Goal: Go to known website: Go to known website

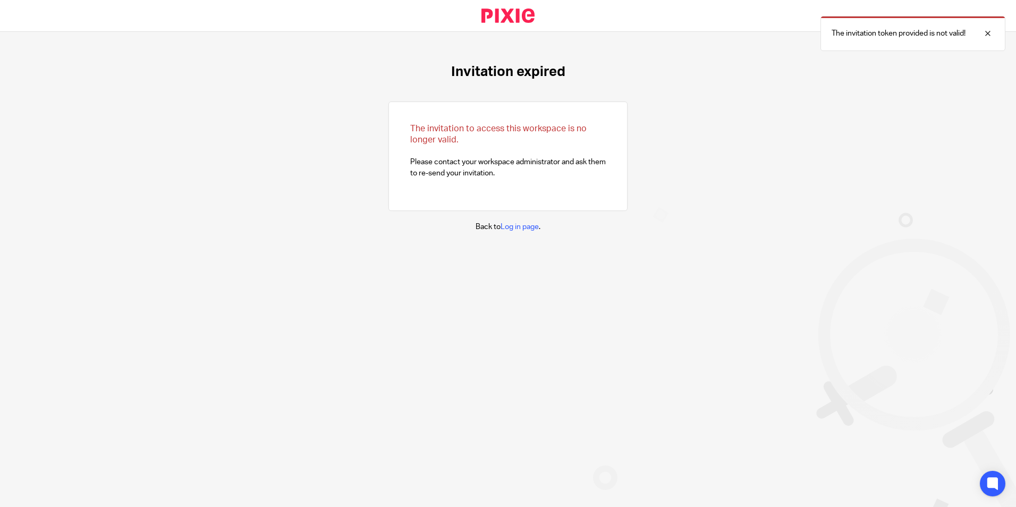
drag, startPoint x: 733, startPoint y: 212, endPoint x: 963, endPoint y: 78, distance: 266.0
click at [733, 212] on div "Invitation expired The invitation to access this workspace is no longer valid. …" at bounding box center [508, 148] width 1016 height 232
drag, startPoint x: 986, startPoint y: 1, endPoint x: 718, endPoint y: 208, distance: 339.5
click at [687, 230] on div "Invitation expired The invitation to access this workspace is no longer valid. …" at bounding box center [508, 148] width 1016 height 232
click at [988, 36] on div at bounding box center [980, 33] width 29 height 13
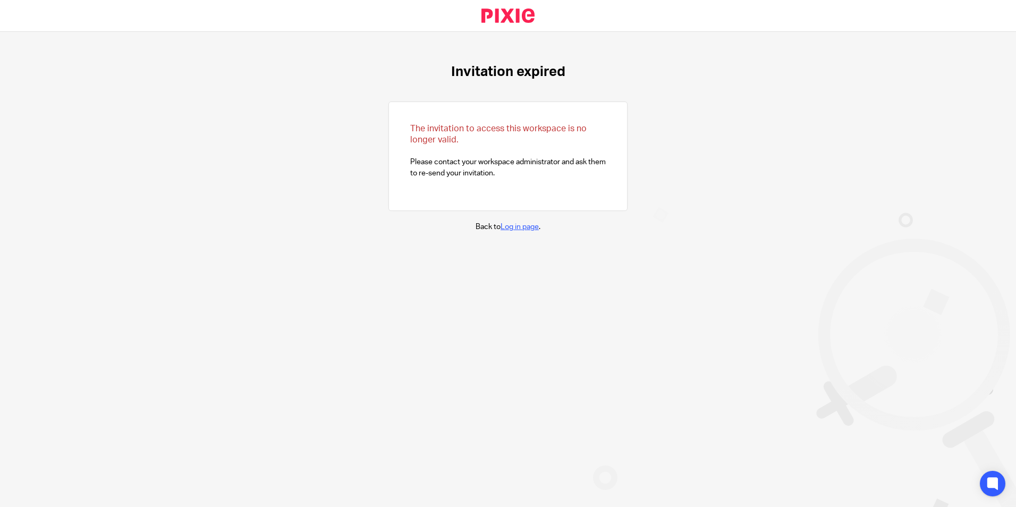
click at [508, 228] on link "Log in page" at bounding box center [520, 226] width 38 height 7
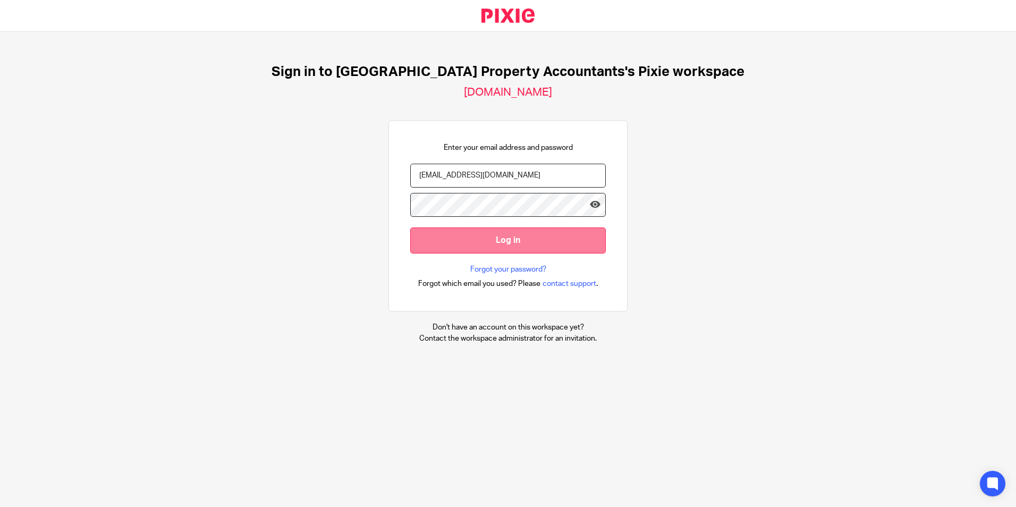
click at [530, 241] on input "Log in" at bounding box center [508, 241] width 196 height 26
